Goal: Task Accomplishment & Management: Complete application form

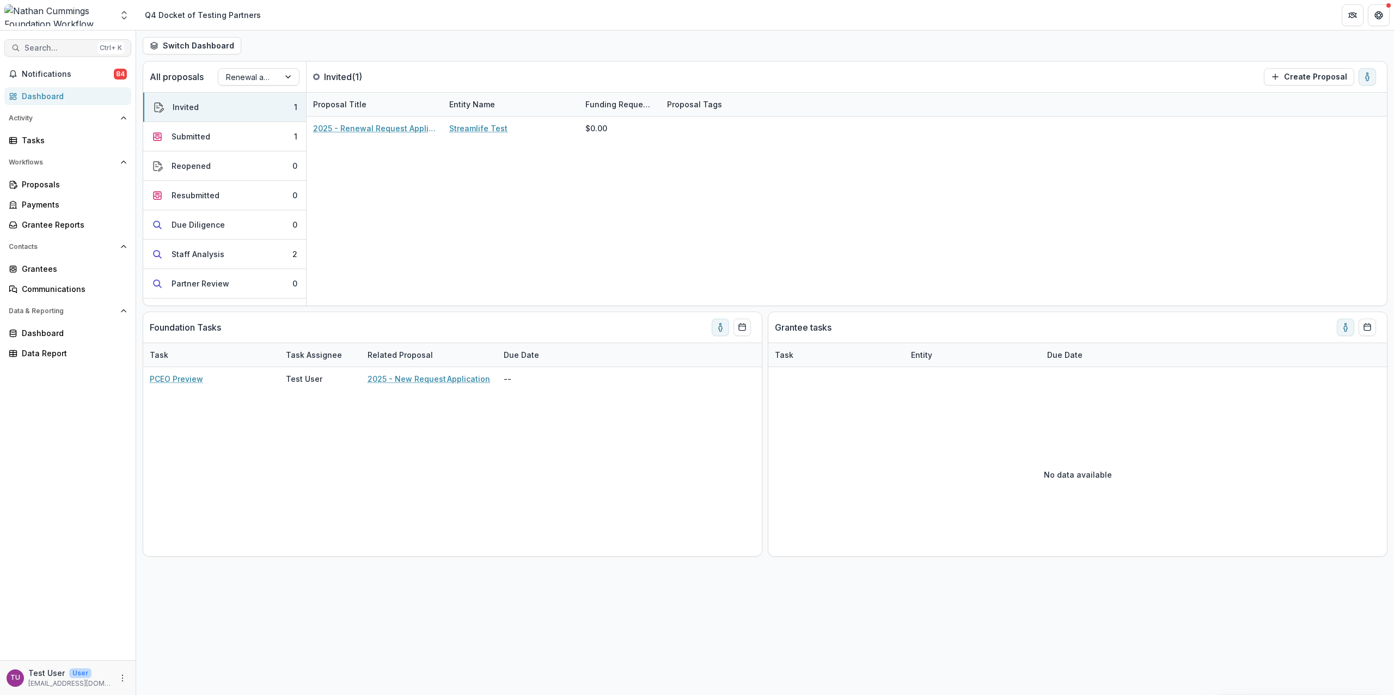
click at [72, 48] on span "Search..." at bounding box center [59, 48] width 69 height 9
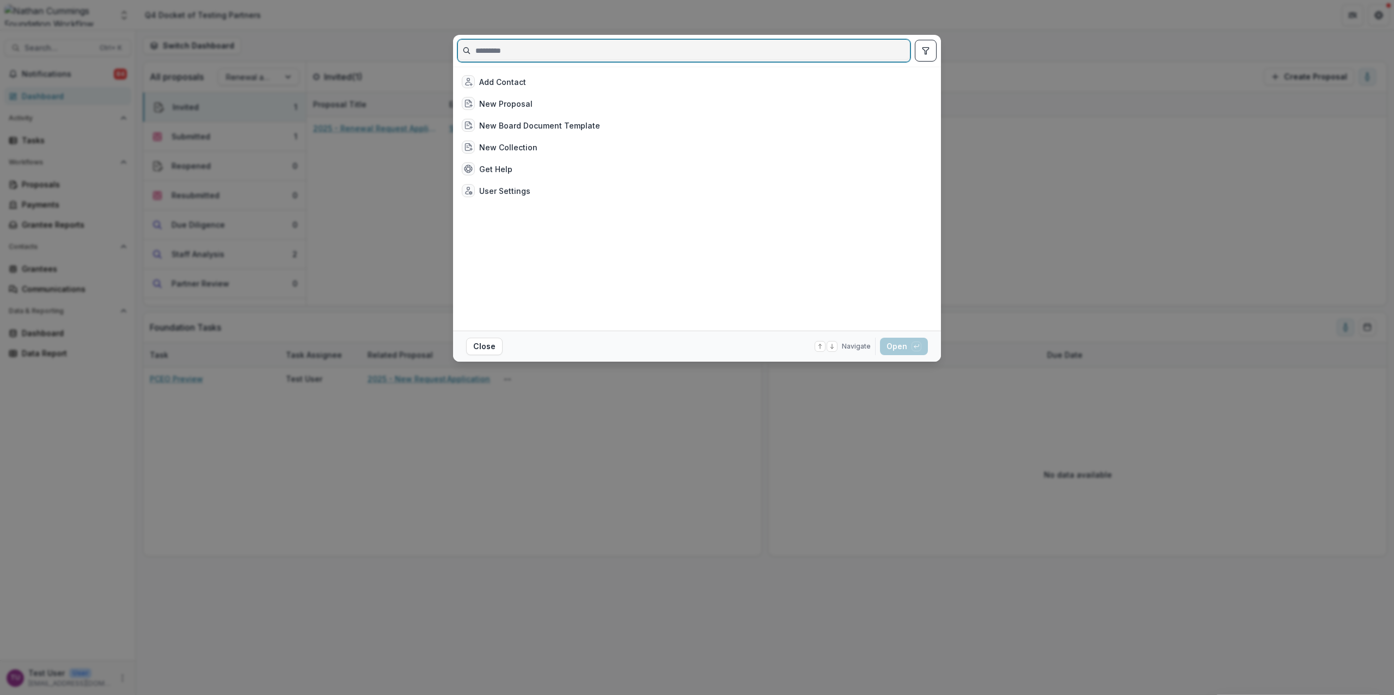
click at [510, 51] on input at bounding box center [684, 50] width 452 height 17
type input "*********"
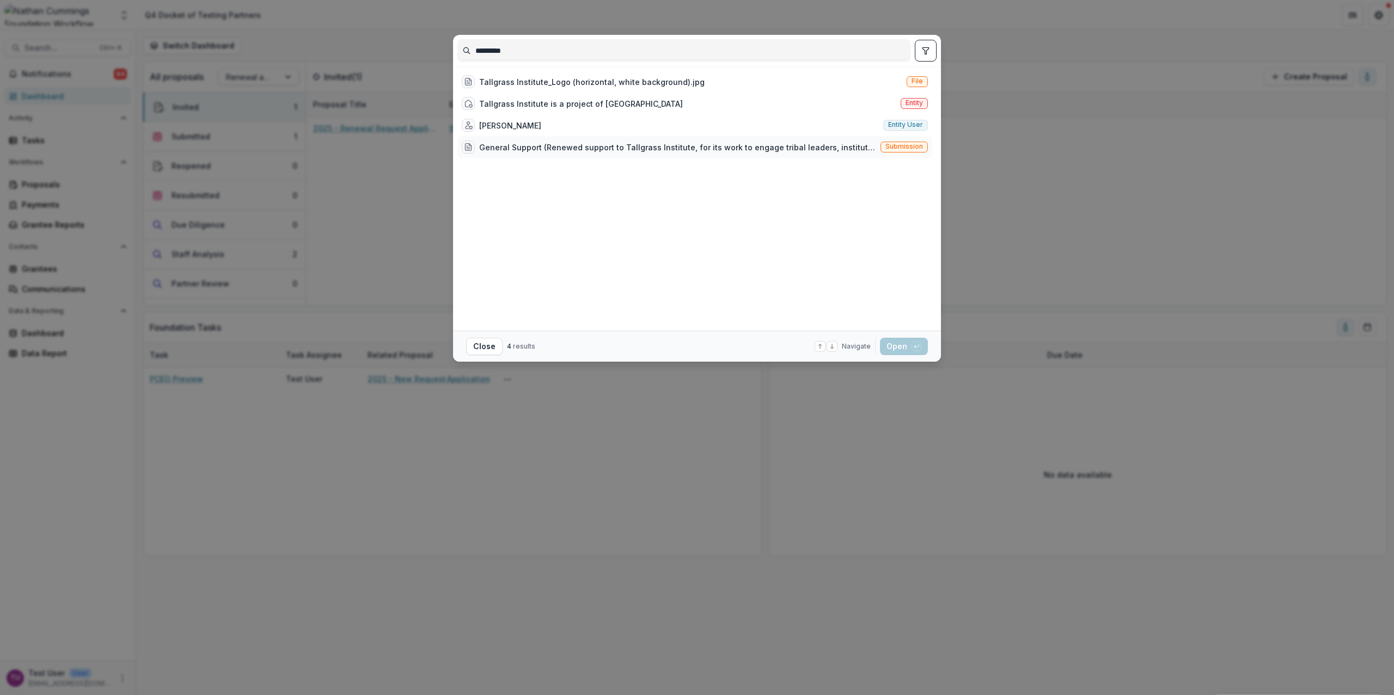
click at [901, 142] on span "Submission" at bounding box center [904, 147] width 47 height 11
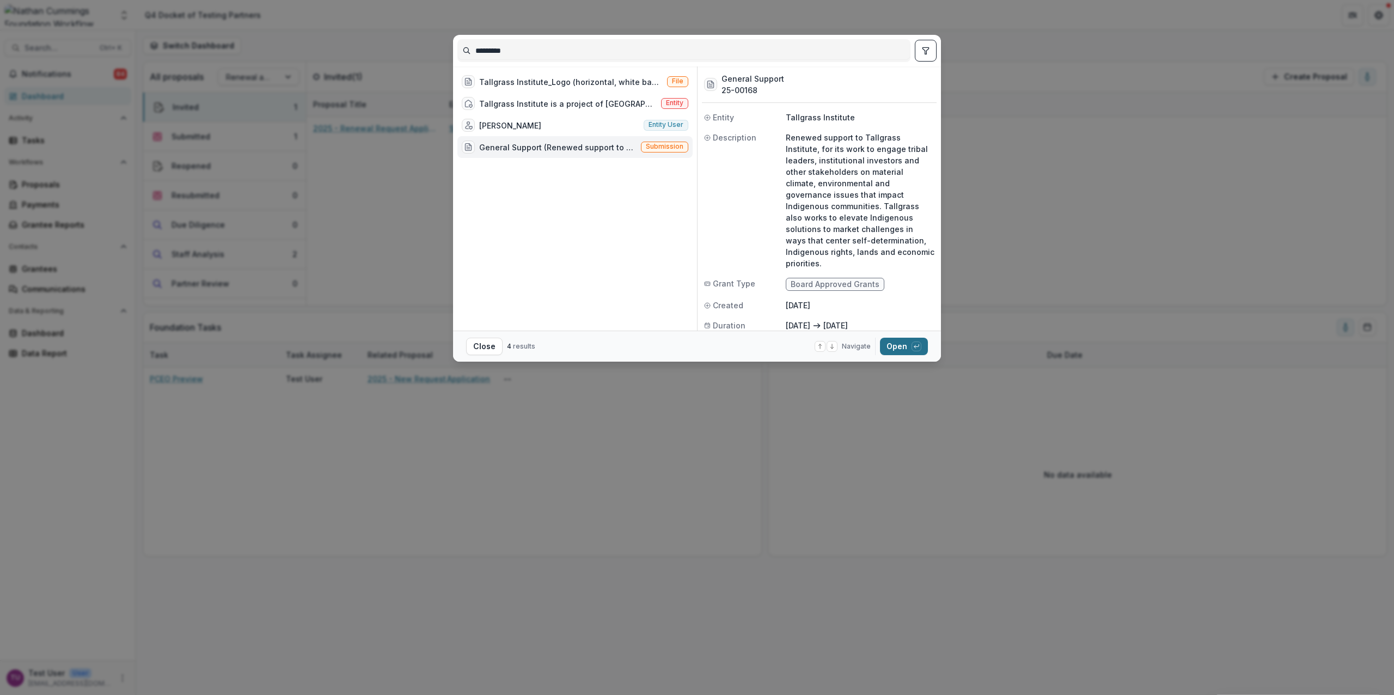
click at [891, 351] on button "Open with enter key" at bounding box center [904, 346] width 48 height 17
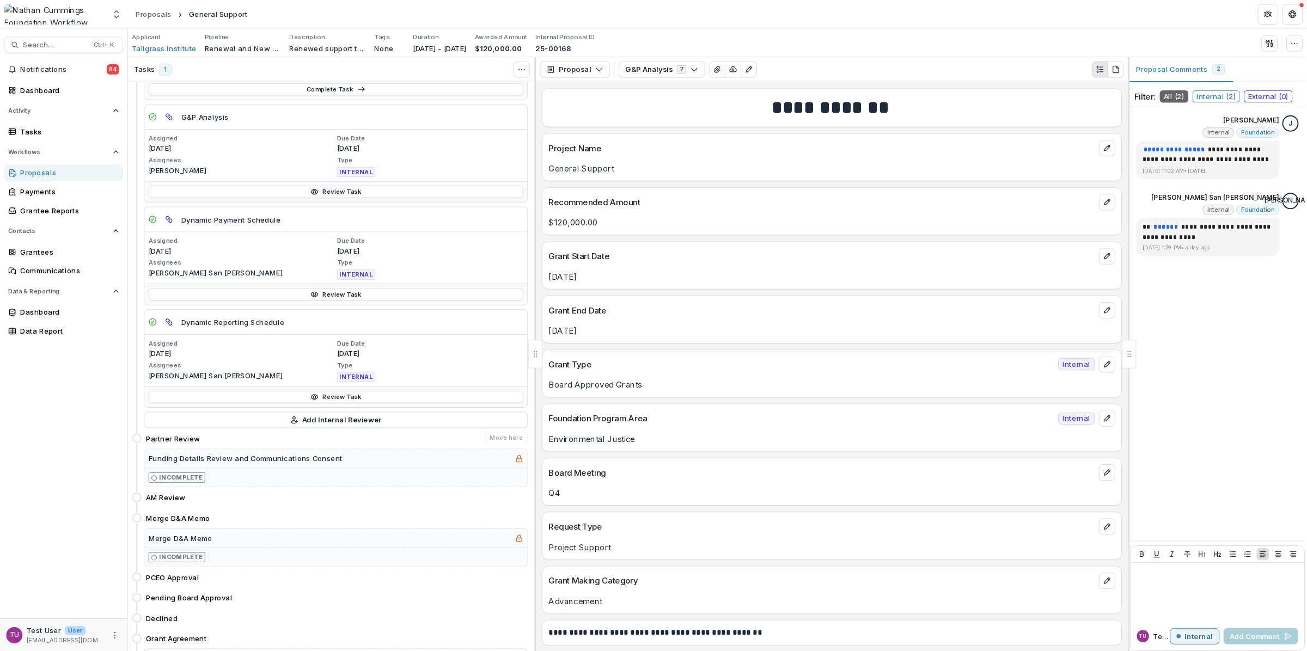
scroll to position [144, 0]
drag, startPoint x: 173, startPoint y: 469, endPoint x: 197, endPoint y: 469, distance: 24.5
click at [197, 469] on h4 "Partner Review" at bounding box center [185, 467] width 58 height 11
click at [213, 489] on h5 "Funding Details Review and Communications Consent" at bounding box center [261, 488] width 207 height 11
drag, startPoint x: 213, startPoint y: 489, endPoint x: 352, endPoint y: 489, distance: 138.3
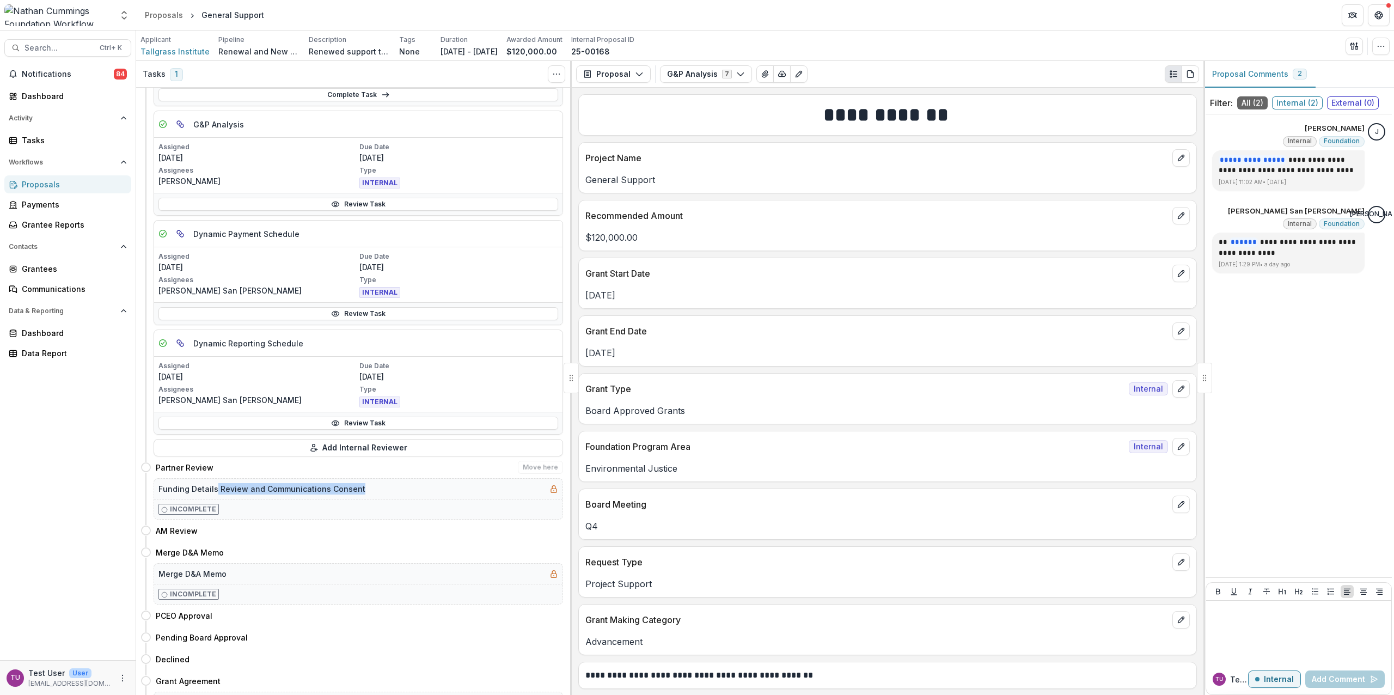
click at [352, 489] on h5 "Funding Details Review and Communications Consent" at bounding box center [261, 488] width 207 height 11
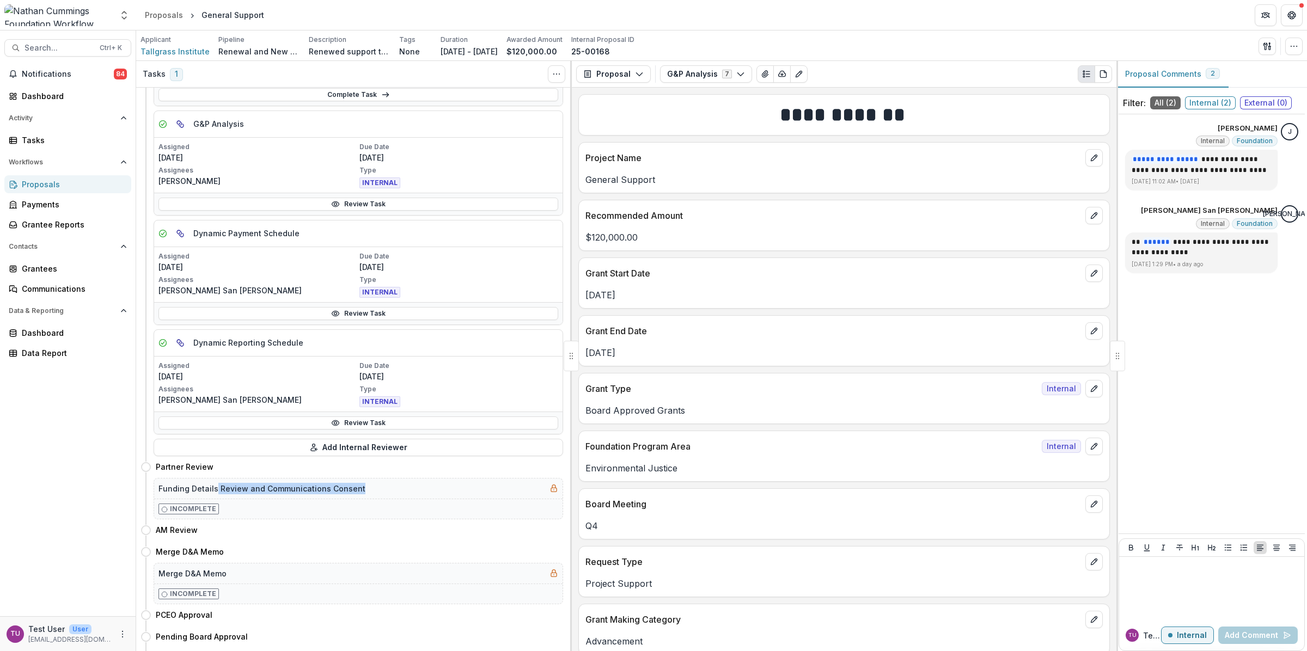
drag, startPoint x: 1273, startPoint y: 7, endPoint x: 121, endPoint y: 468, distance: 1240.5
click at [65, 444] on div "Notifications 84 Dashboard Activity Tasks Workflows Proposals Payments Grantee …" at bounding box center [68, 340] width 136 height 551
click at [393, 470] on div "Partner Review Move here" at bounding box center [359, 467] width 407 height 13
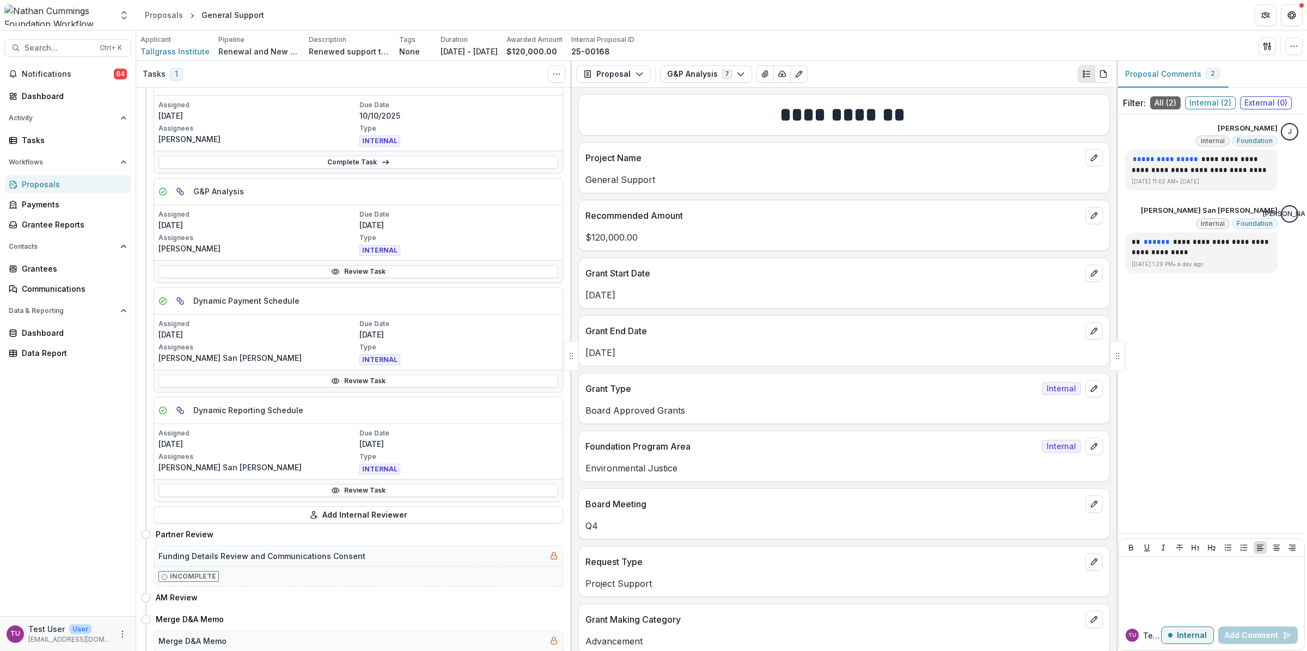
scroll to position [9, 0]
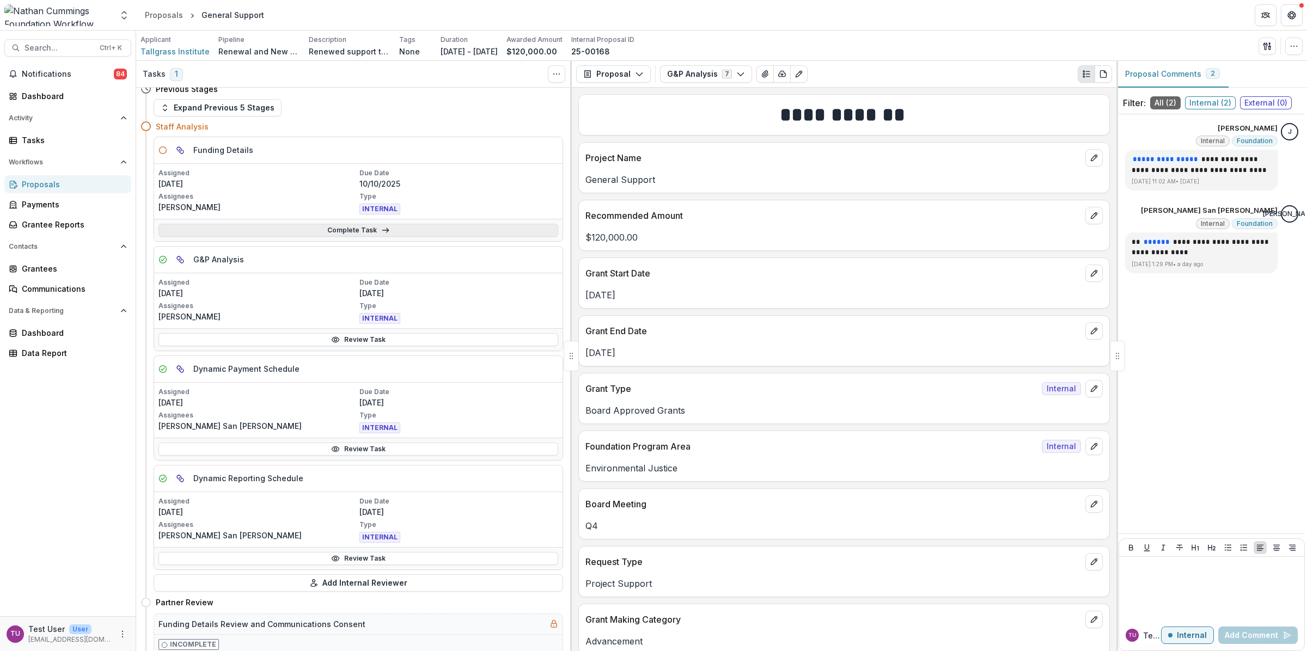
click at [306, 230] on link "Complete Task" at bounding box center [358, 230] width 400 height 13
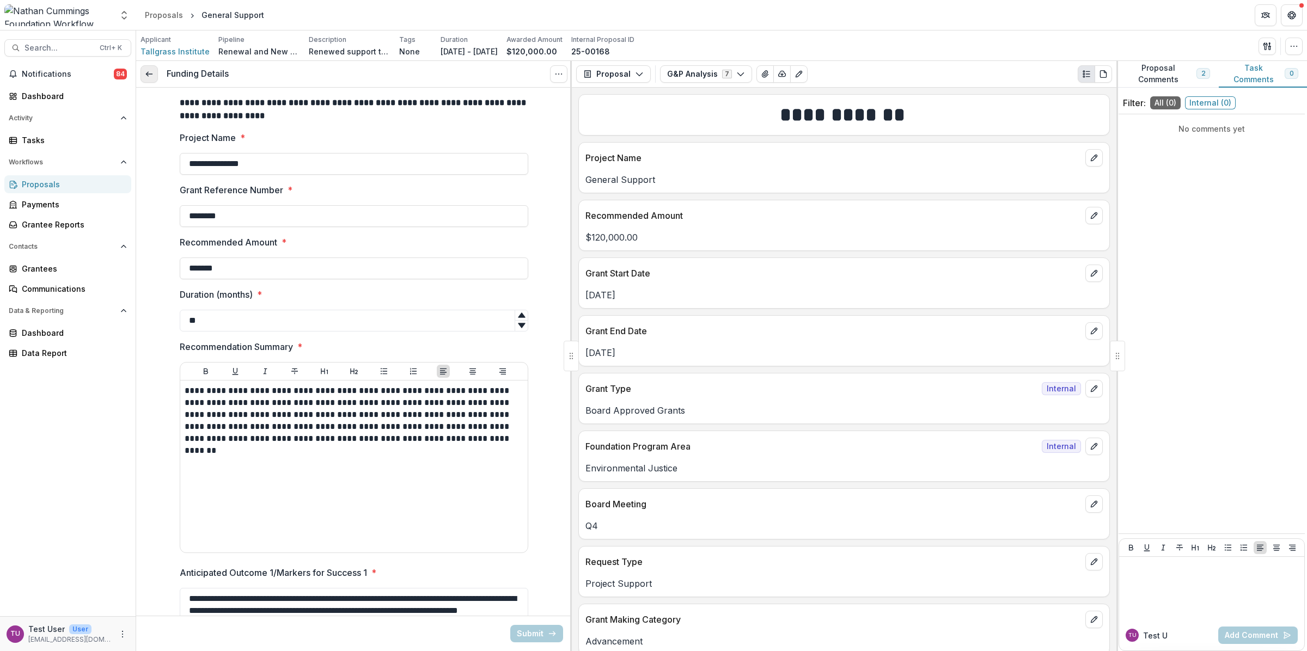
click at [151, 77] on icon at bounding box center [149, 74] width 9 height 9
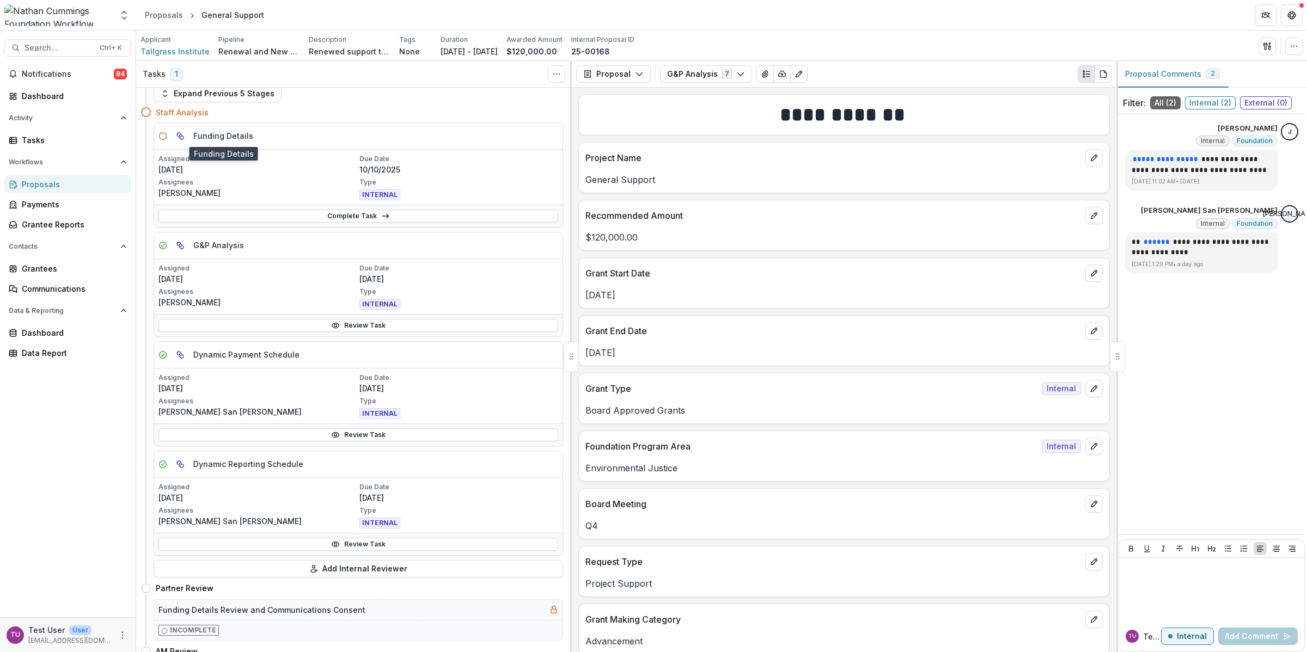
scroll to position [22, 0]
click at [281, 191] on p "[PERSON_NAME]" at bounding box center [257, 193] width 199 height 11
click at [123, 639] on icon "More" at bounding box center [122, 635] width 9 height 9
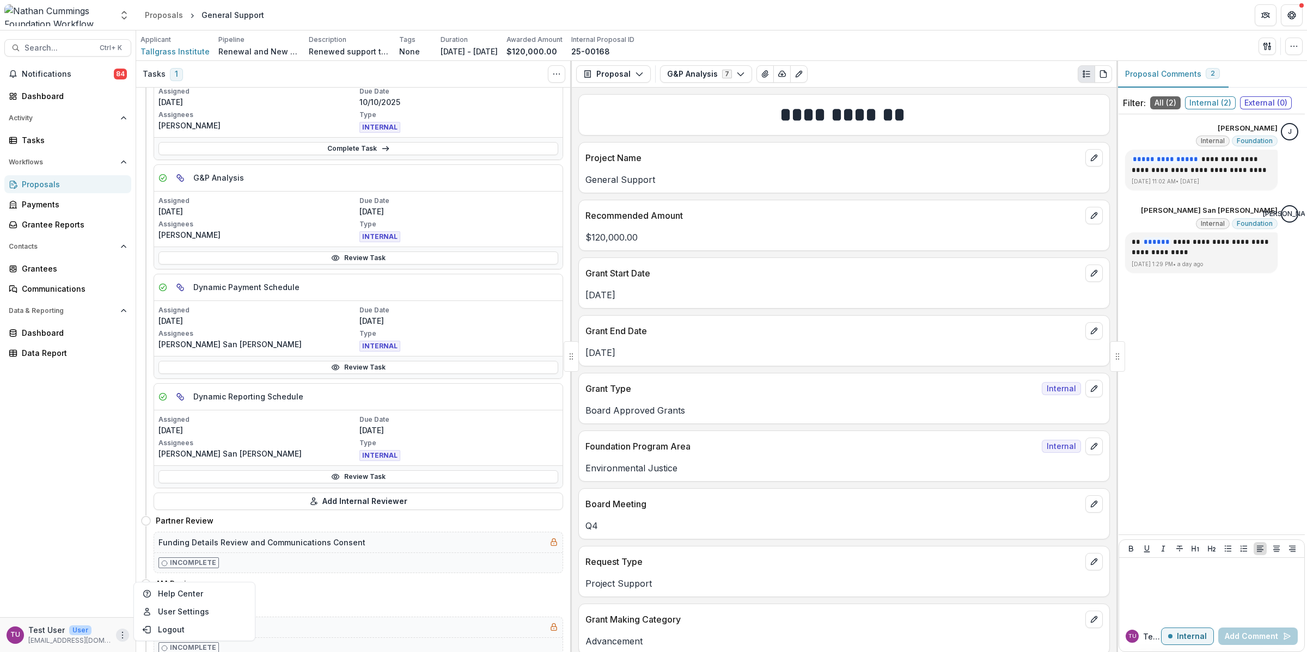
drag, startPoint x: 14, startPoint y: 481, endPoint x: 53, endPoint y: 549, distance: 78.6
click at [14, 481] on div "Notifications 84 Dashboard Activity Tasks Workflows Proposals Payments Grantee …" at bounding box center [68, 341] width 136 height 552
click at [120, 640] on button "More" at bounding box center [122, 635] width 13 height 13
click at [120, 637] on icon "More" at bounding box center [122, 635] width 9 height 9
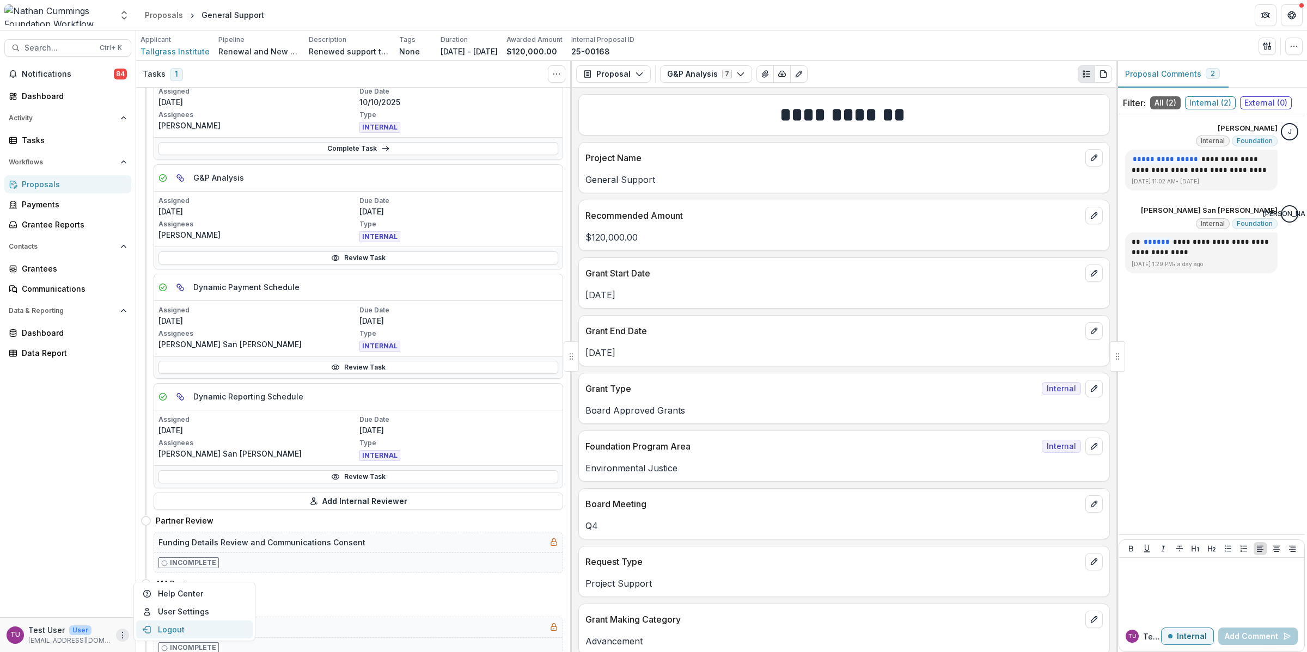
click at [161, 630] on button "Logout" at bounding box center [194, 630] width 117 height 18
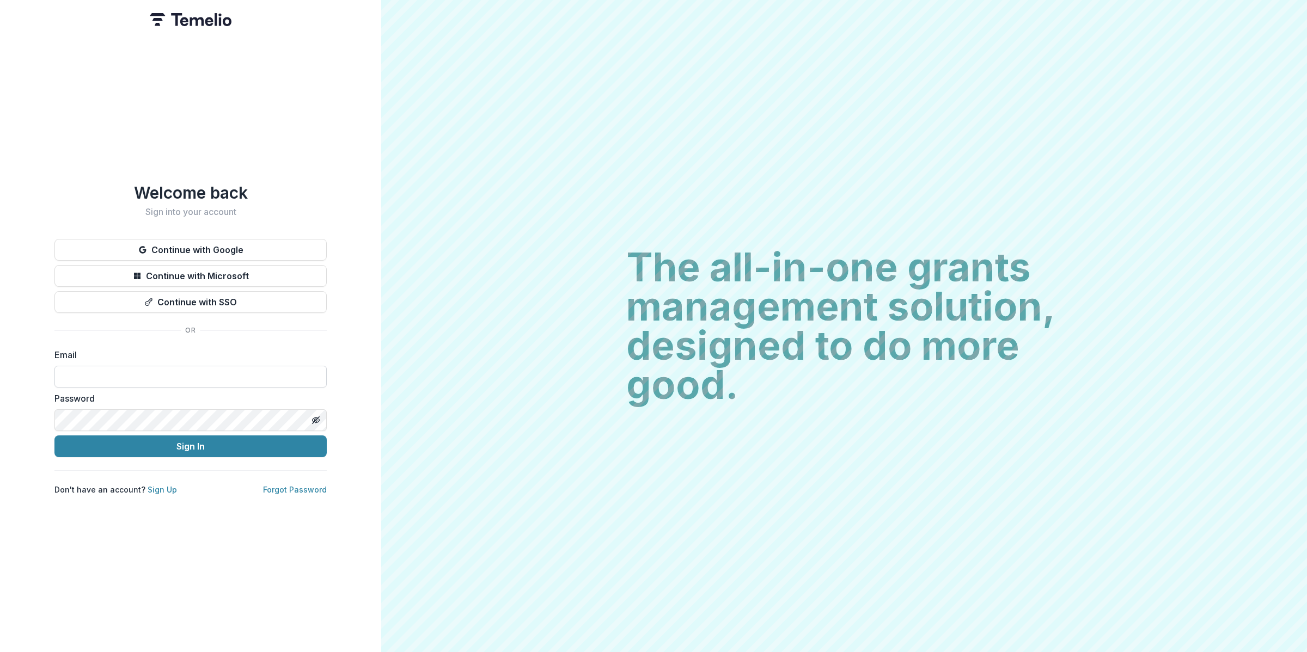
click at [144, 379] on input at bounding box center [190, 377] width 272 height 22
click at [148, 379] on input at bounding box center [190, 377] width 272 height 22
type input "**********"
click at [192, 438] on button "Sign In" at bounding box center [190, 447] width 272 height 22
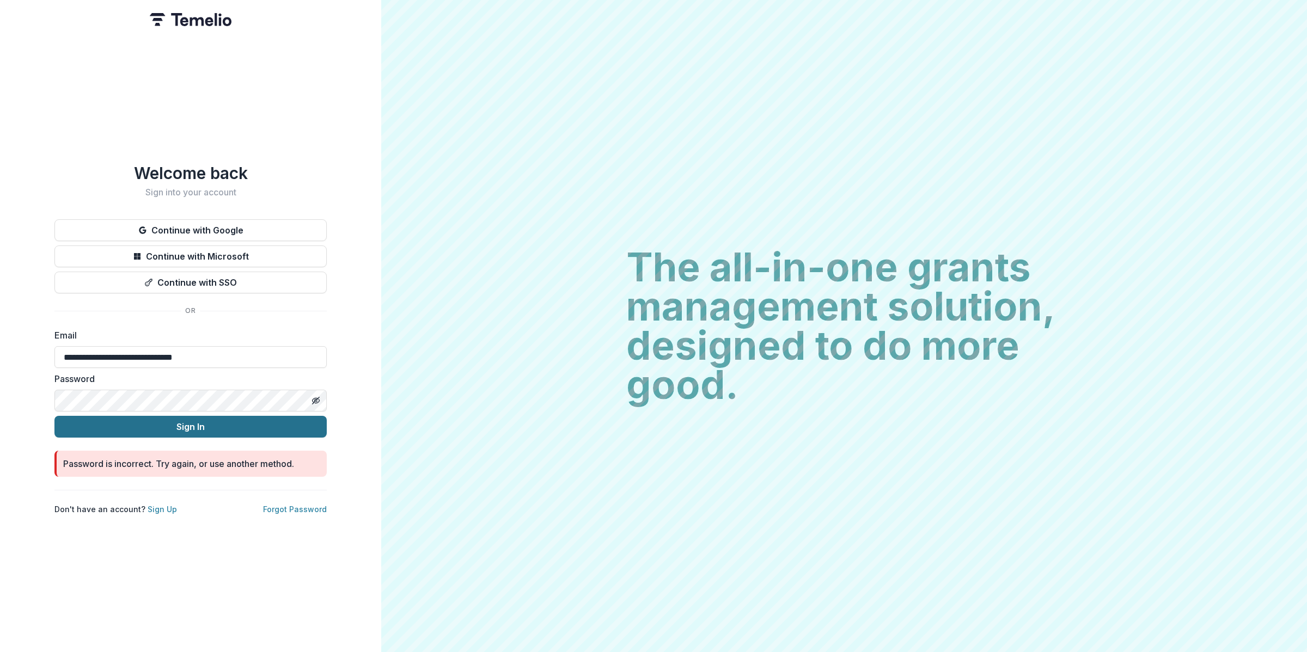
click at [169, 425] on button "Sign In" at bounding box center [190, 427] width 272 height 22
